Goal: Information Seeking & Learning: Learn about a topic

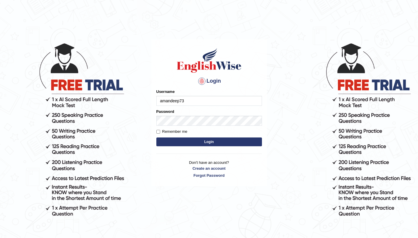
click at [216, 142] on button "Login" at bounding box center [209, 142] width 106 height 9
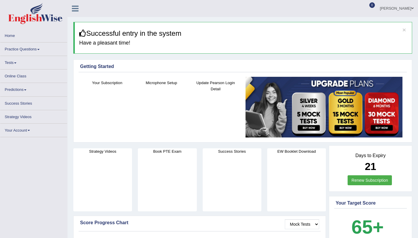
click at [30, 47] on link "Practice Questions" at bounding box center [33, 48] width 67 height 11
click at [35, 51] on link "Practice Questions" at bounding box center [33, 48] width 67 height 11
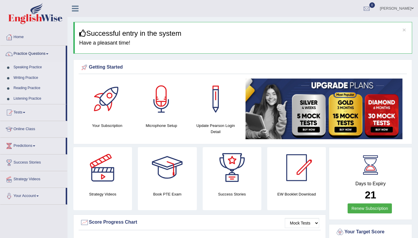
click at [31, 65] on link "Speaking Practice" at bounding box center [38, 67] width 55 height 11
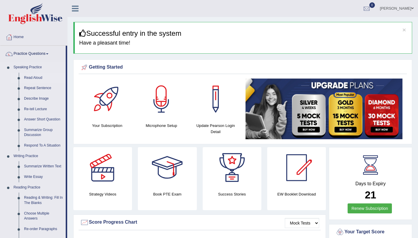
click at [31, 76] on link "Read Aloud" at bounding box center [43, 78] width 44 height 11
